Goal: Task Accomplishment & Management: Use online tool/utility

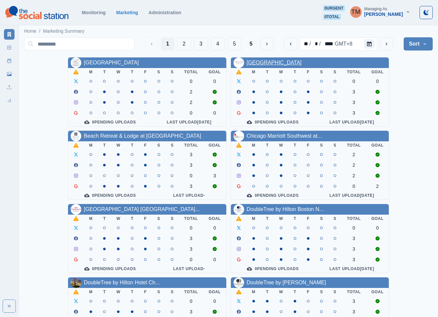
click at [265, 62] on link "[GEOGRAPHIC_DATA]" at bounding box center [274, 63] width 55 height 6
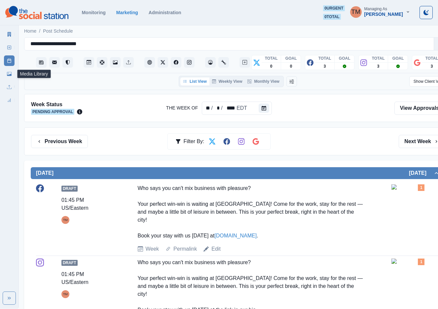
click at [8, 74] on icon at bounding box center [9, 74] width 5 height 5
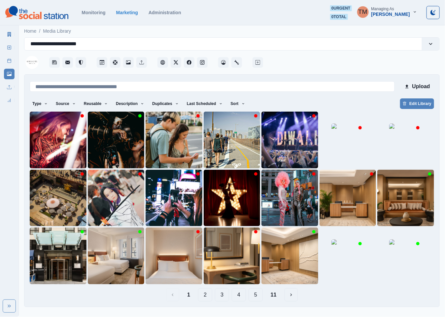
click at [204, 299] on button "2" at bounding box center [205, 294] width 14 height 13
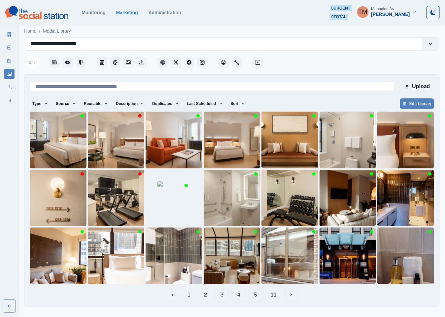
click at [275, 295] on button "11" at bounding box center [273, 294] width 17 height 13
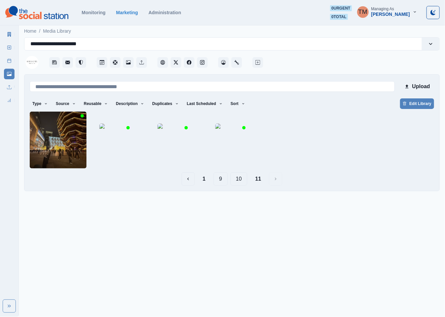
click at [242, 182] on button "10" at bounding box center [238, 178] width 17 height 13
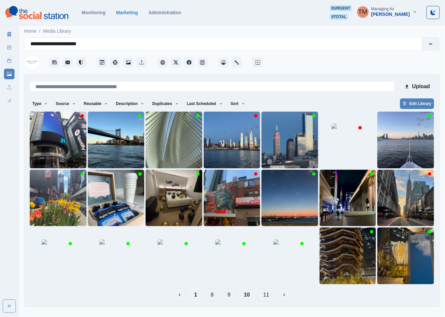
click at [227, 295] on button "9" at bounding box center [229, 294] width 14 height 13
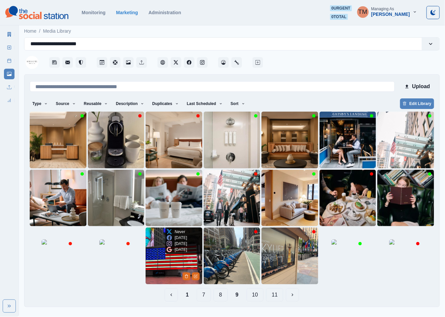
click at [164, 270] on img at bounding box center [174, 256] width 57 height 57
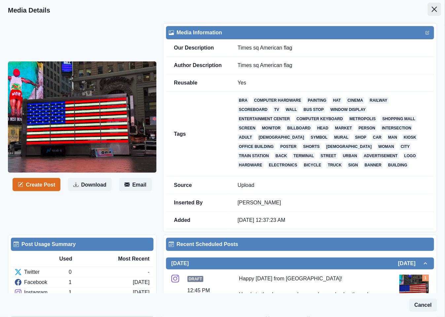
click at [432, 10] on icon "Close" at bounding box center [434, 9] width 5 height 5
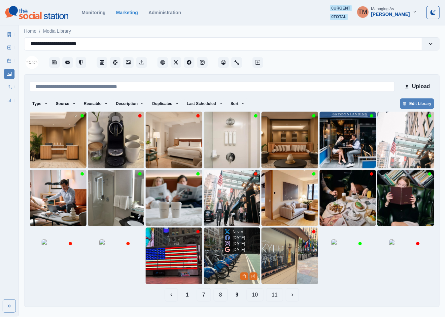
click at [211, 266] on img at bounding box center [232, 256] width 57 height 57
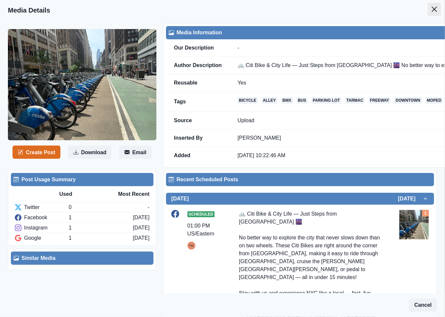
click at [432, 9] on icon "Close" at bounding box center [434, 9] width 5 height 5
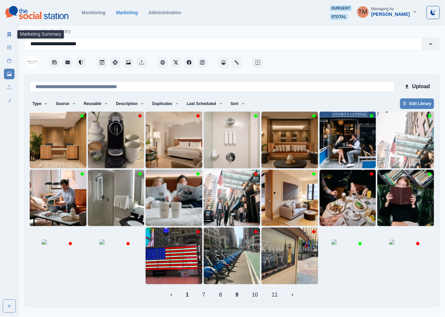
click at [10, 33] on icon at bounding box center [10, 34] width 4 height 5
